Goal: Information Seeking & Learning: Learn about a topic

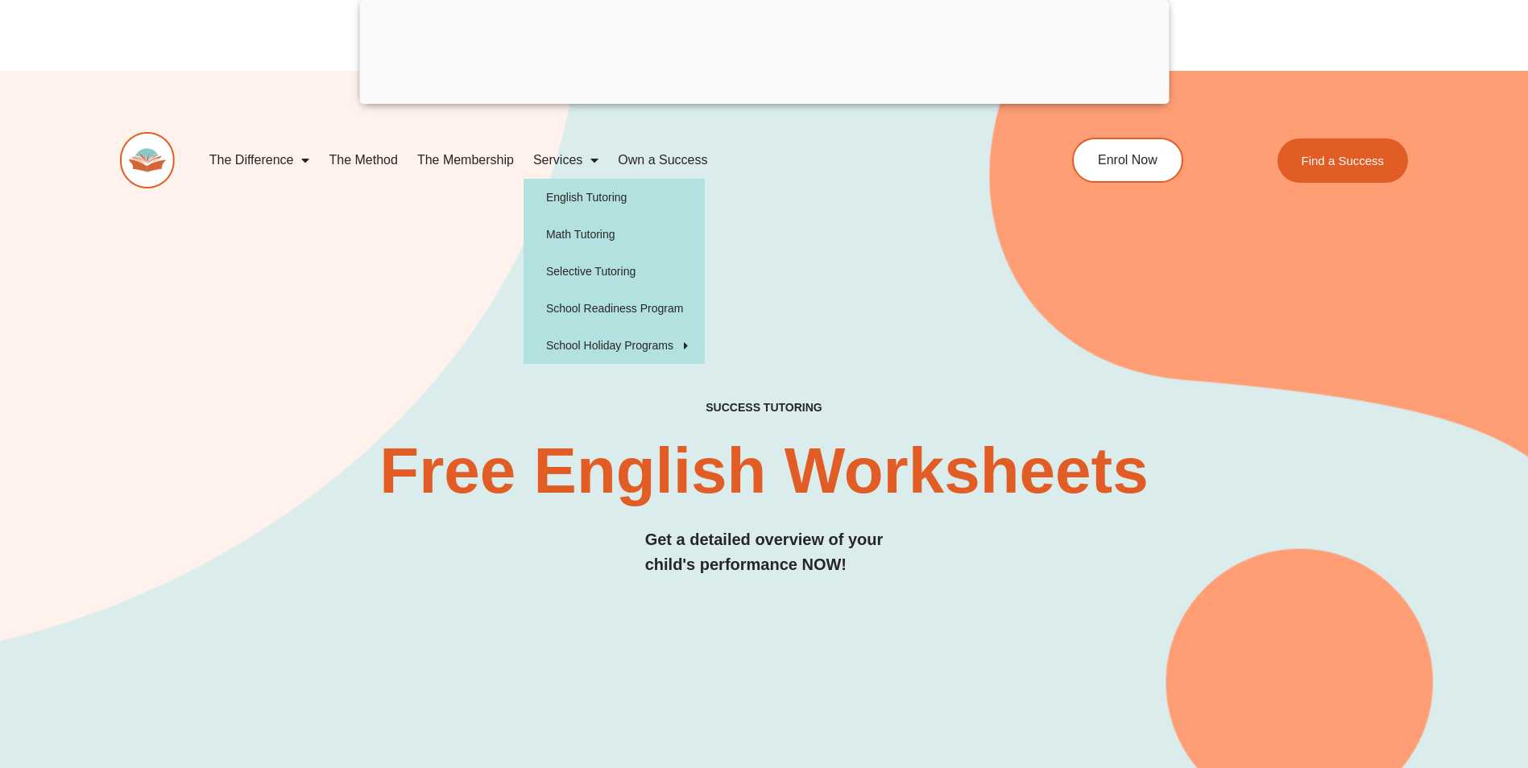
click at [591, 162] on span "Menu" at bounding box center [590, 160] width 16 height 29
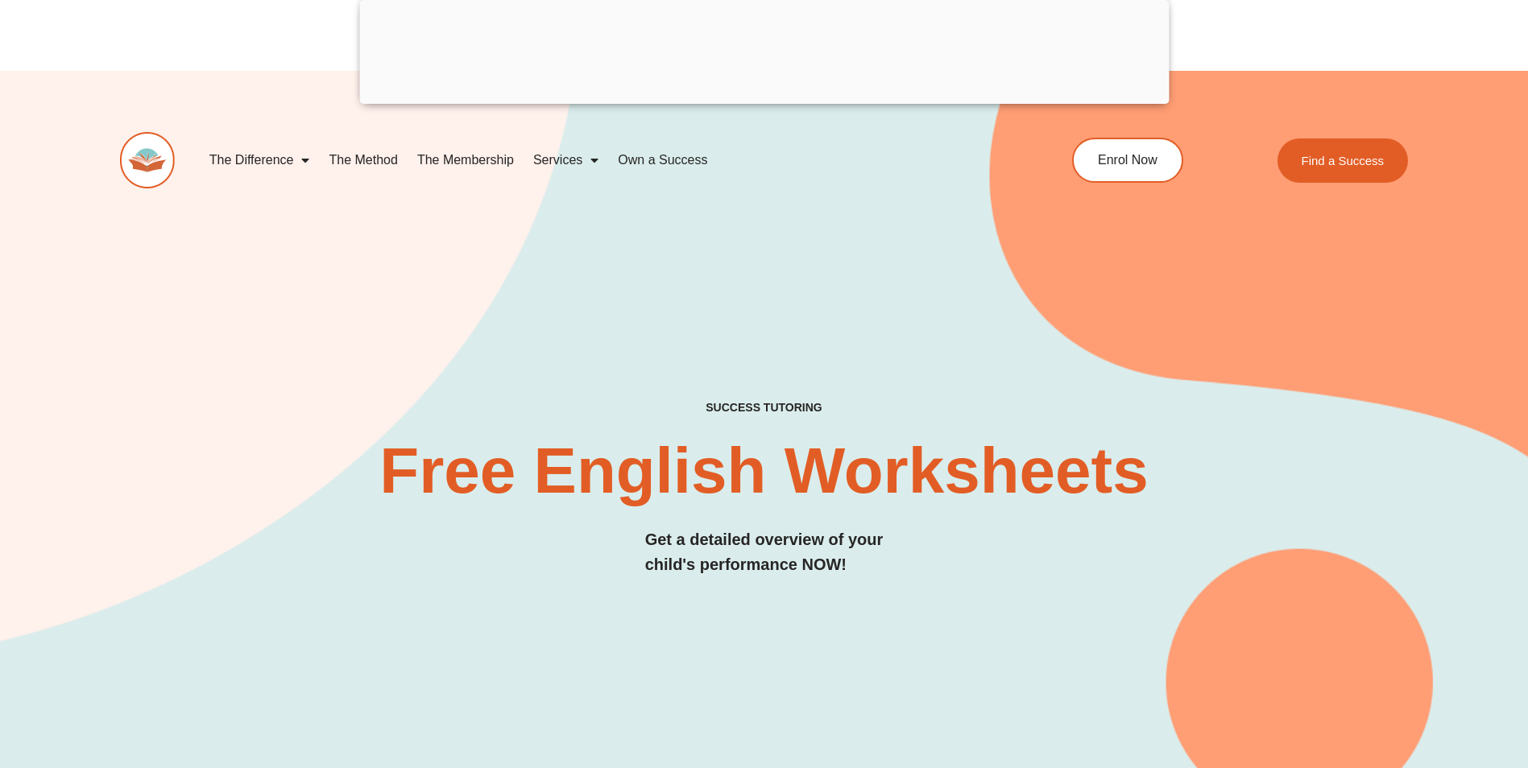
click at [593, 158] on span "Menu" at bounding box center [590, 160] width 16 height 29
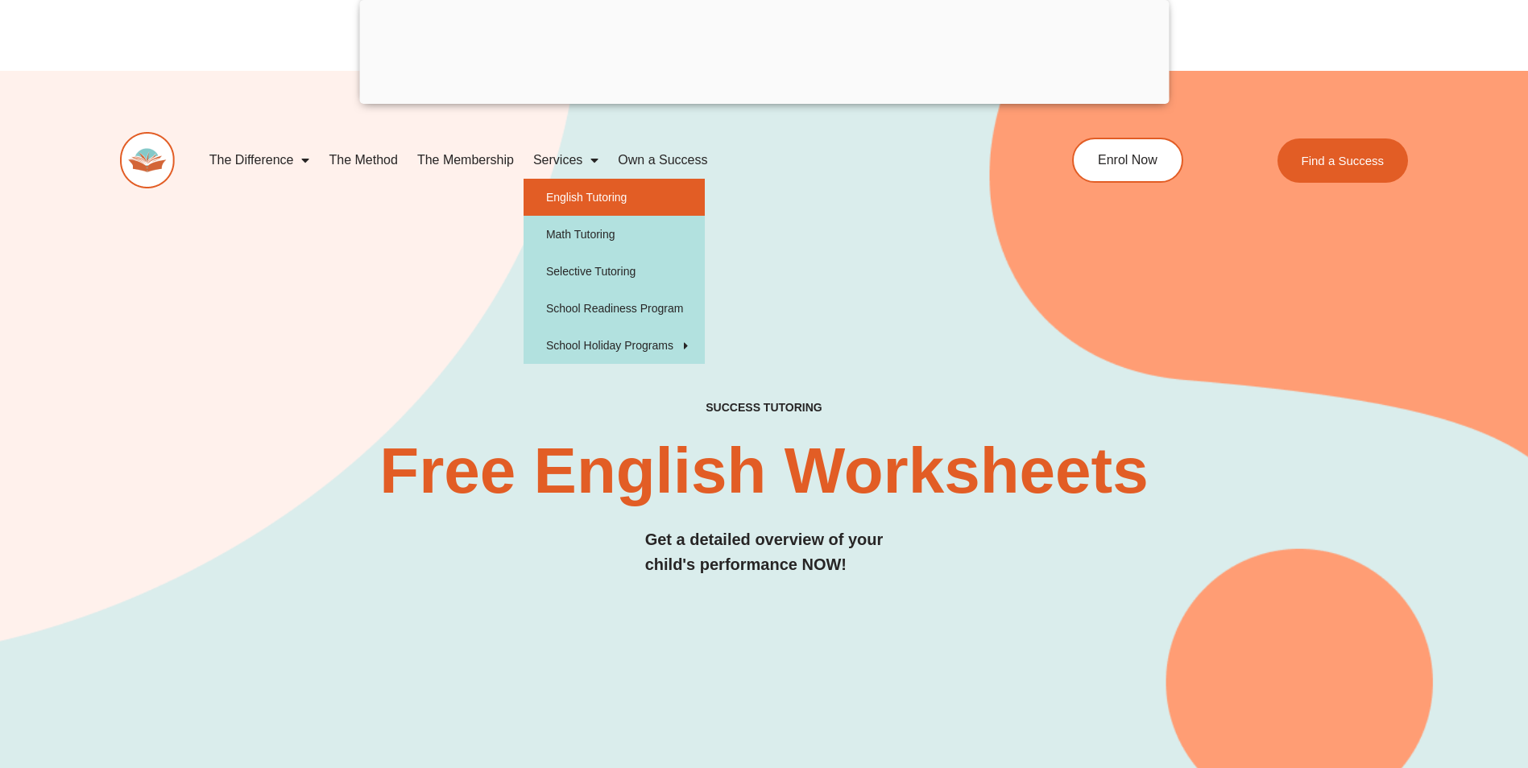
click at [589, 197] on link "English Tutoring" at bounding box center [614, 197] width 181 height 37
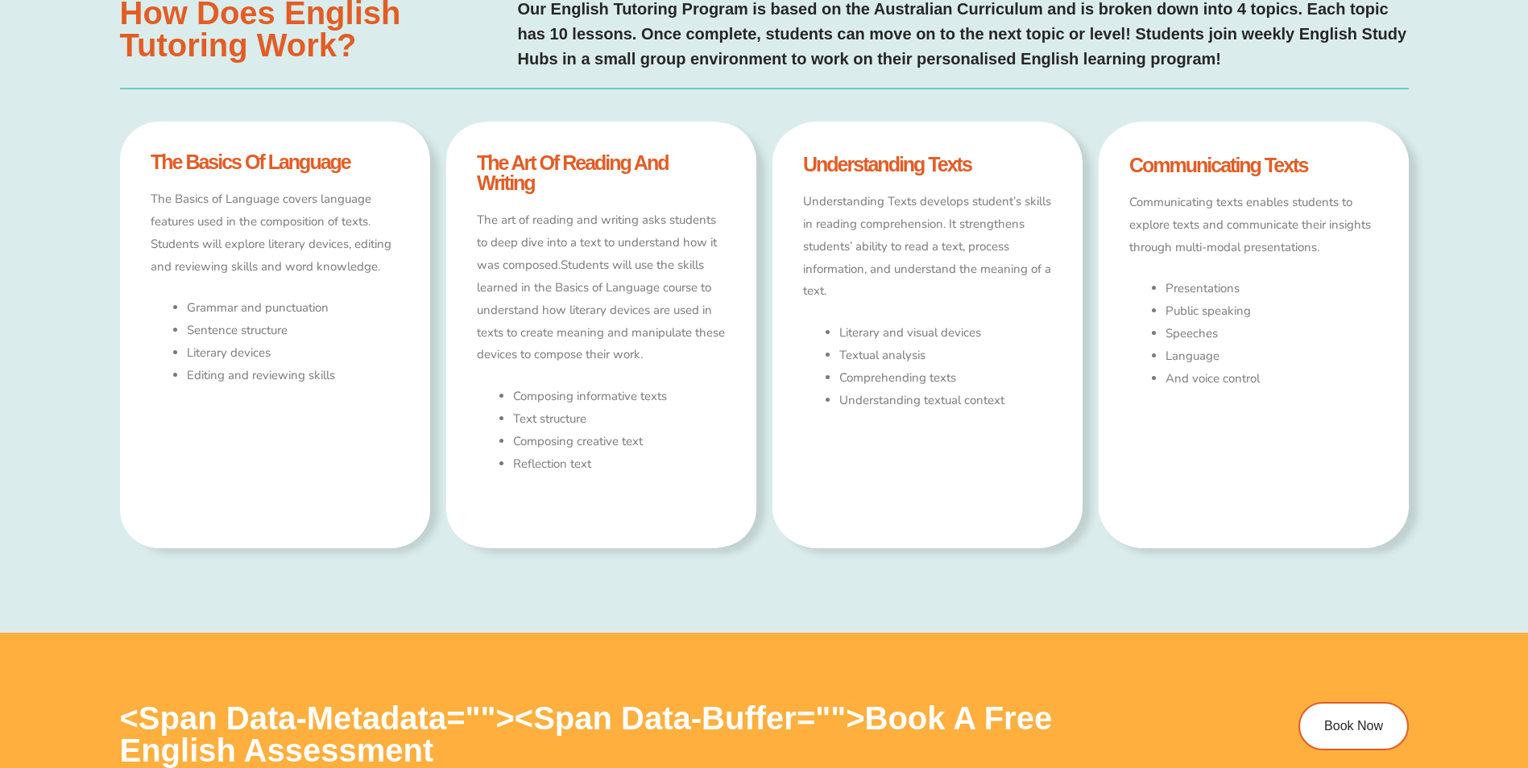
type input "*"
